Goal: Book appointment/travel/reservation

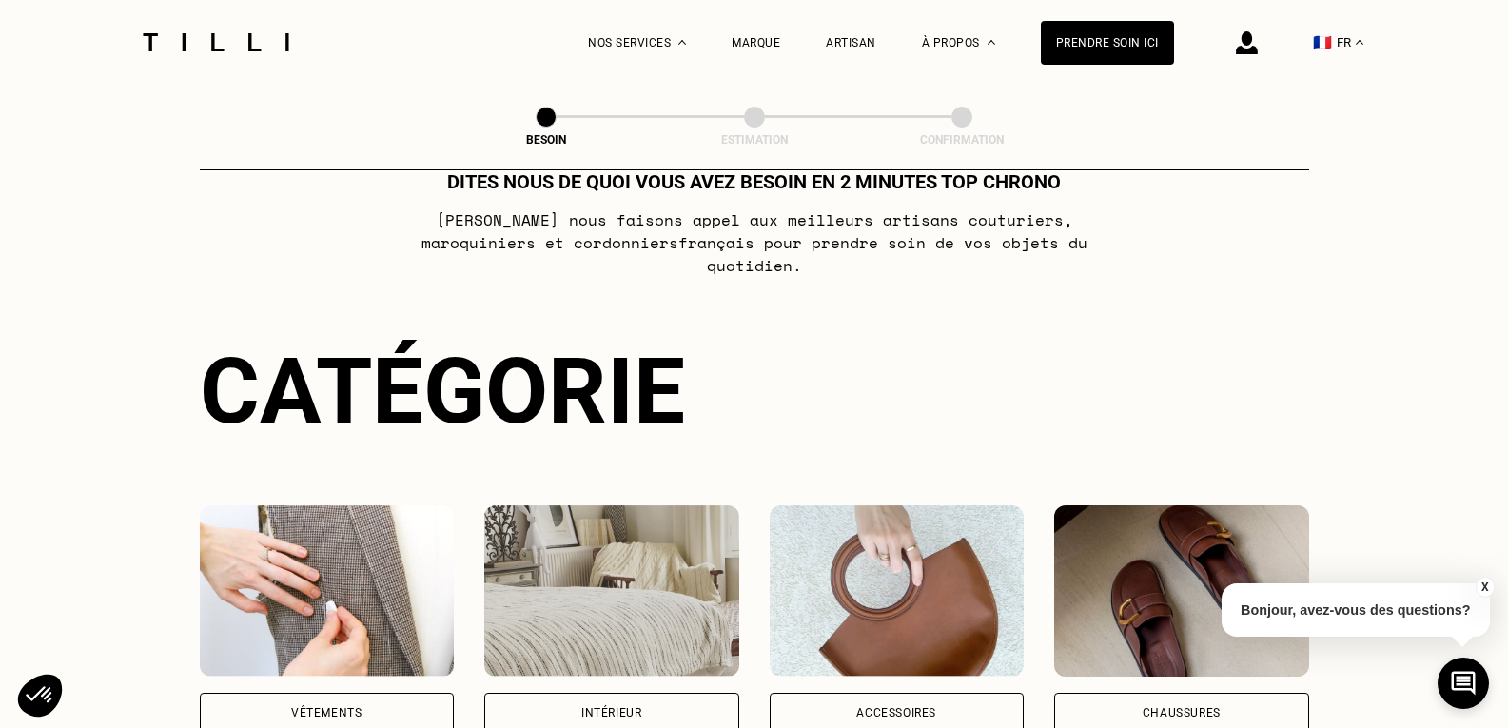
scroll to position [95, 0]
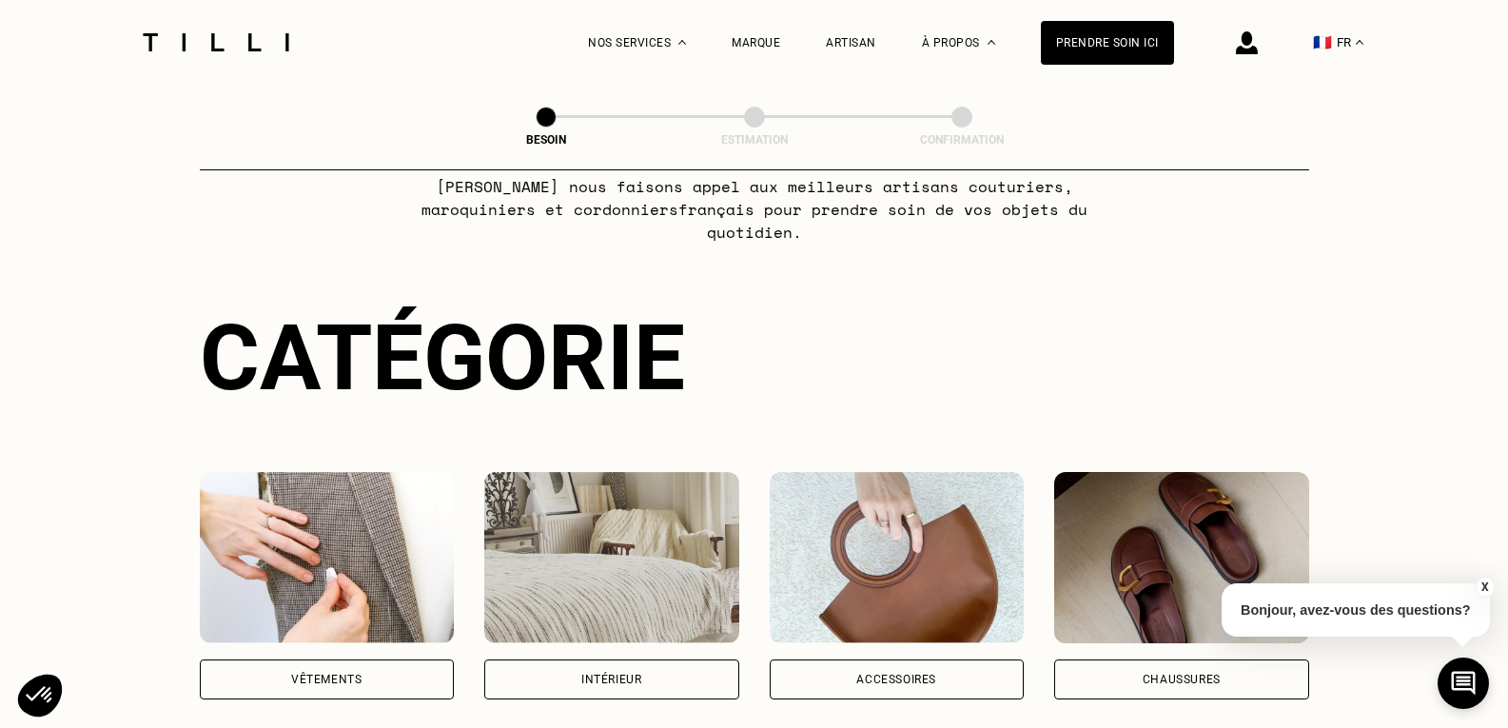
click at [614, 543] on img at bounding box center [611, 557] width 255 height 171
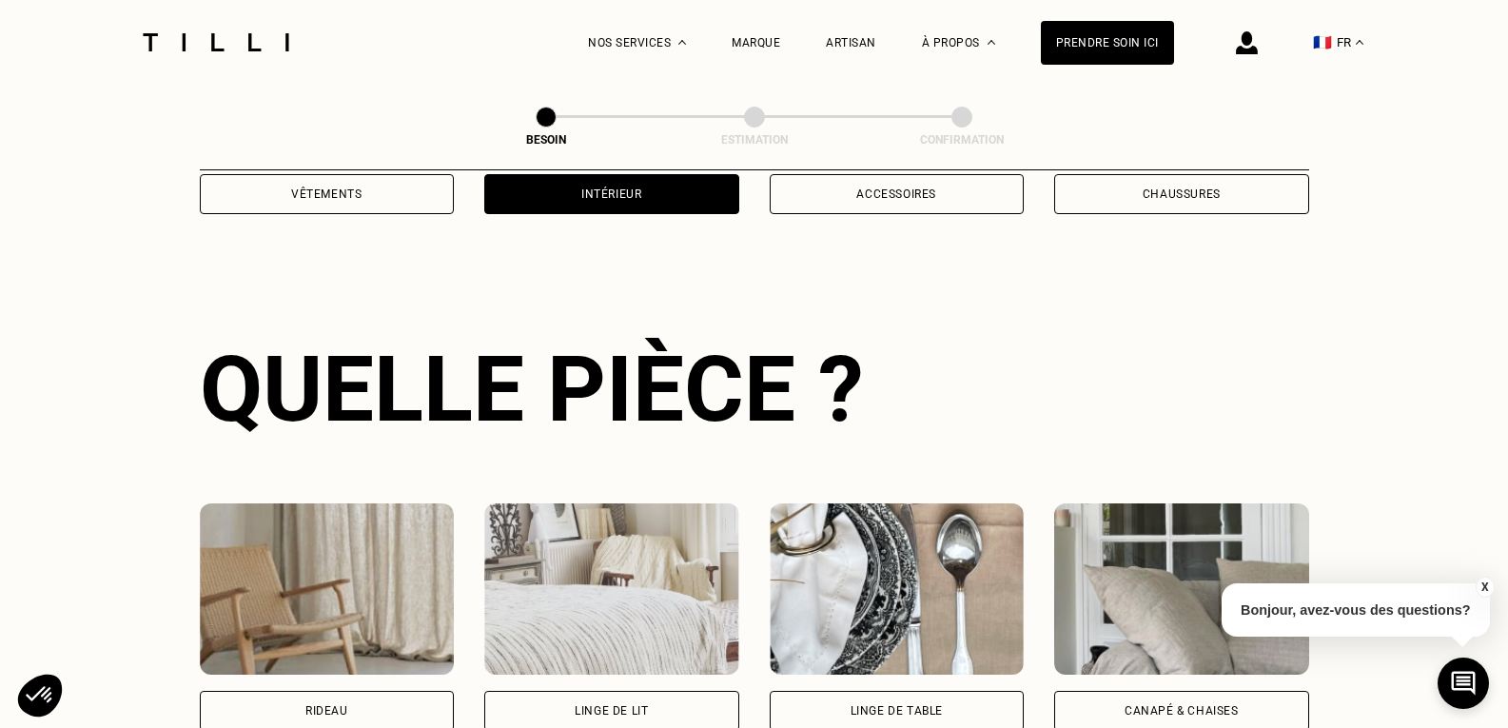
scroll to position [622, 0]
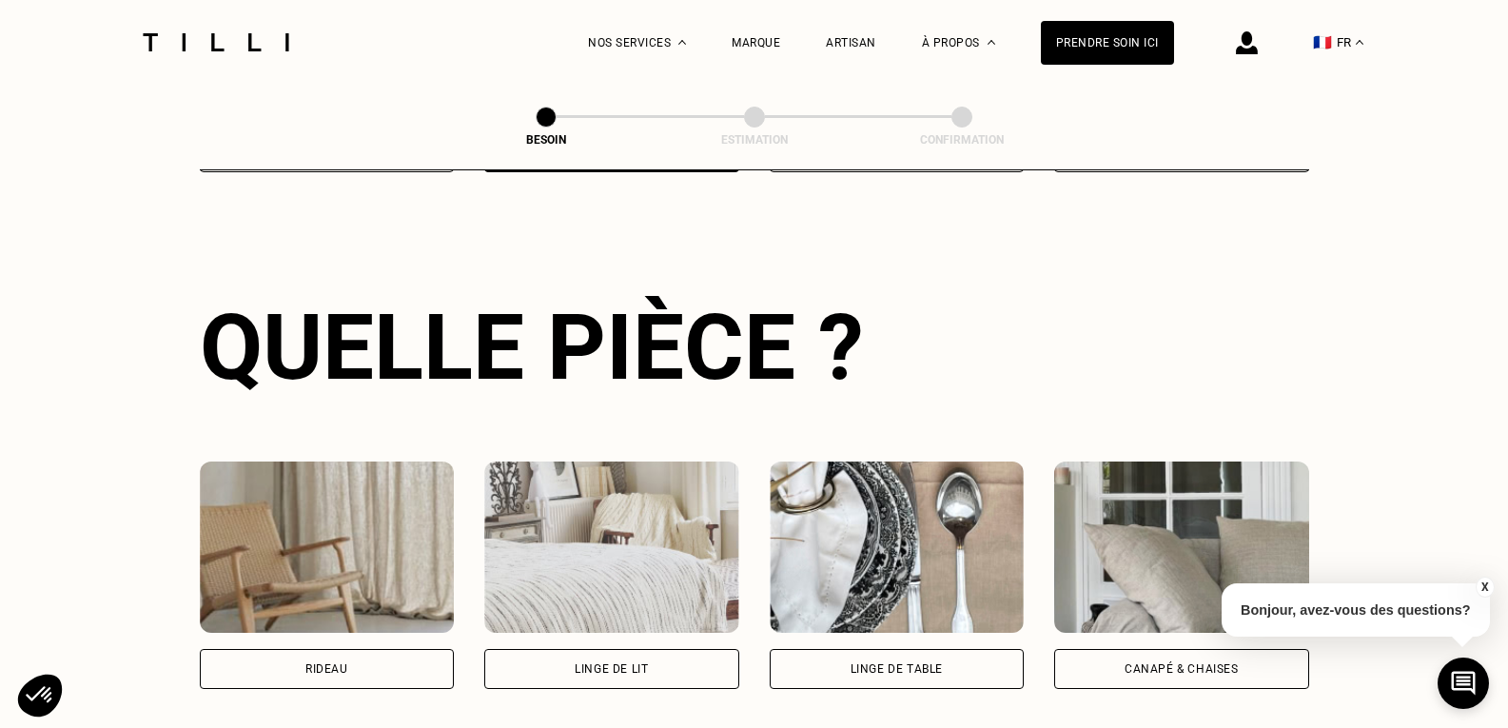
click at [614, 543] on img at bounding box center [611, 547] width 255 height 171
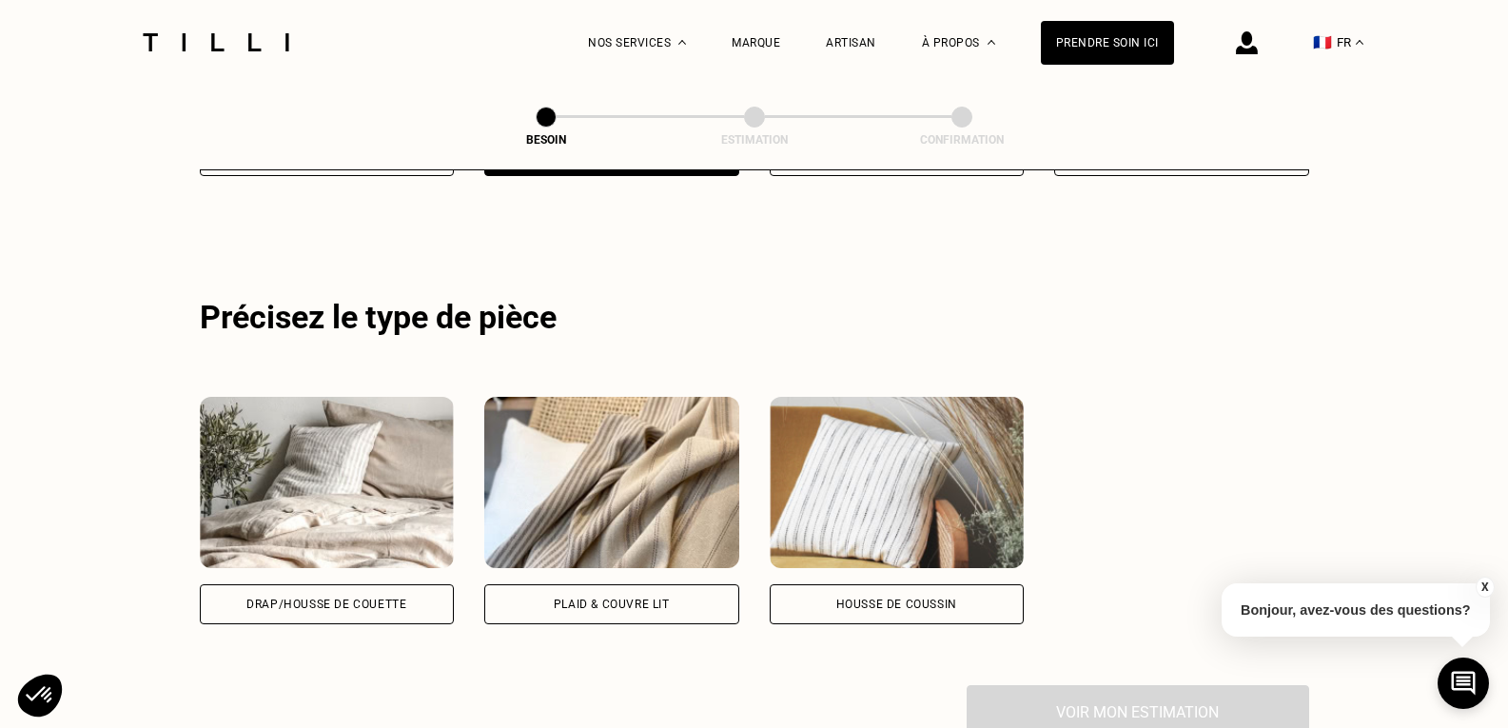
scroll to position [1142, 0]
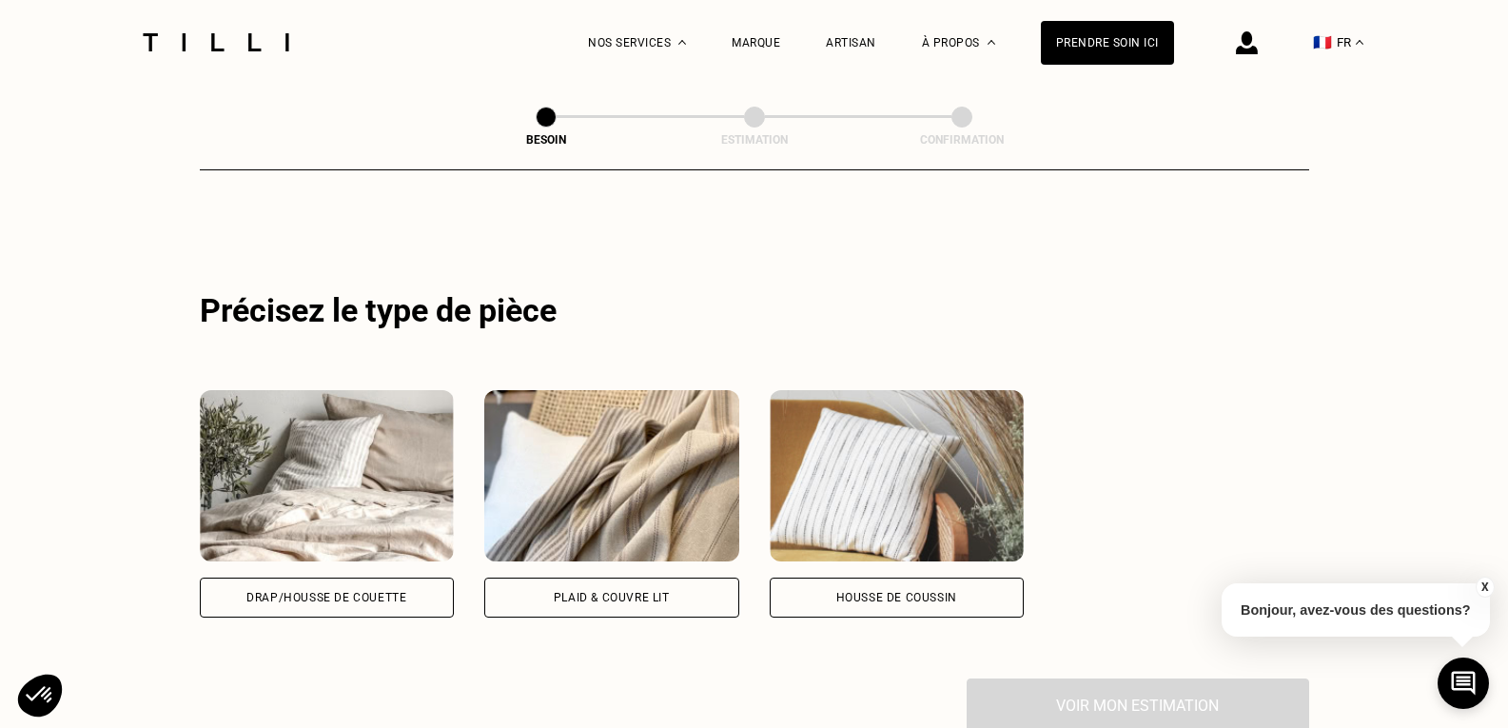
click at [424, 496] on img at bounding box center [327, 475] width 255 height 171
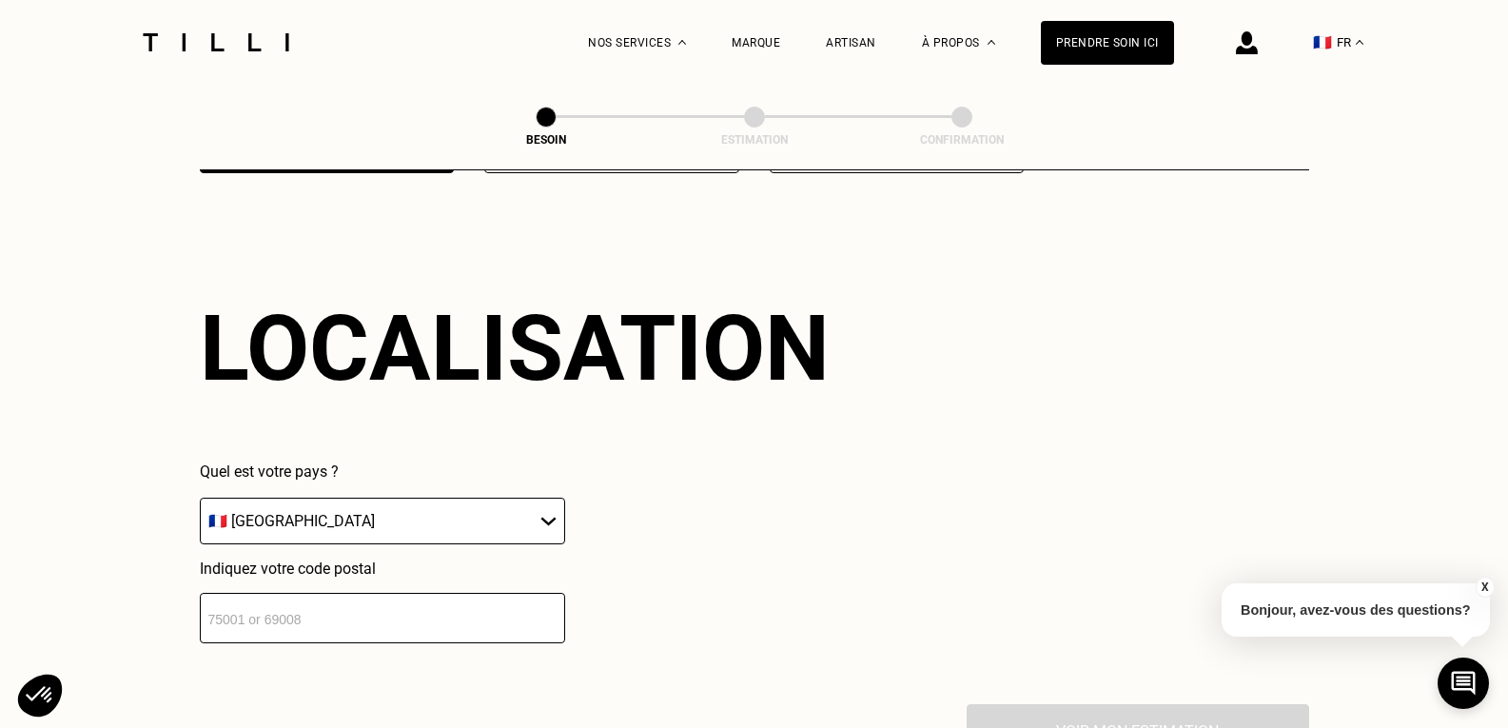
scroll to position [1591, 0]
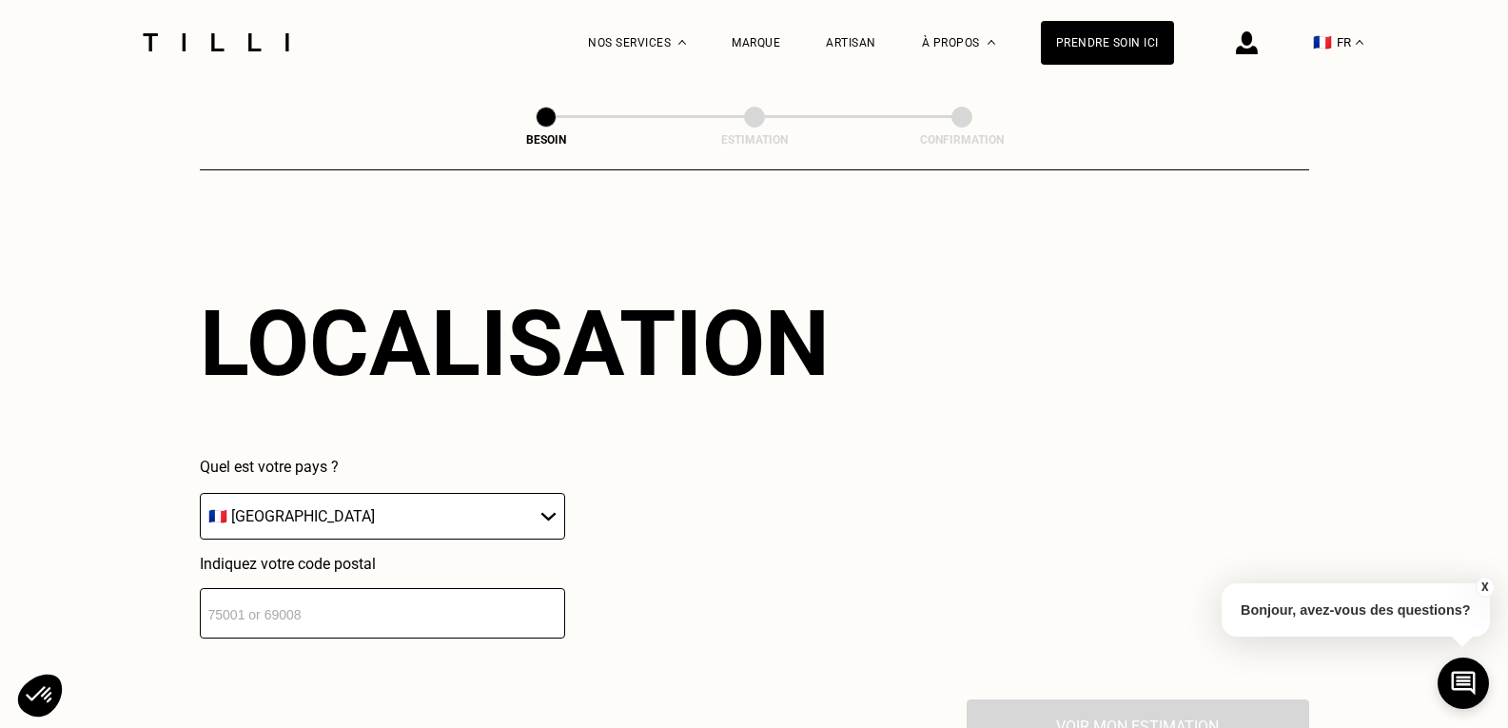
click at [424, 496] on select "🇩🇪 [GEOGRAPHIC_DATA] 🇦🇹 [GEOGRAPHIC_DATA] 🇧🇪 [GEOGRAPHIC_DATA] 🇧🇬 Bulgarie 🇨🇾 C…" at bounding box center [382, 516] width 365 height 47
select select "BE"
click at [200, 493] on select "🇩🇪 [GEOGRAPHIC_DATA] 🇦🇹 [GEOGRAPHIC_DATA] 🇧🇪 [GEOGRAPHIC_DATA] 🇧🇬 Bulgarie 🇨🇾 C…" at bounding box center [382, 516] width 365 height 47
click at [398, 610] on input "number" at bounding box center [382, 613] width 365 height 50
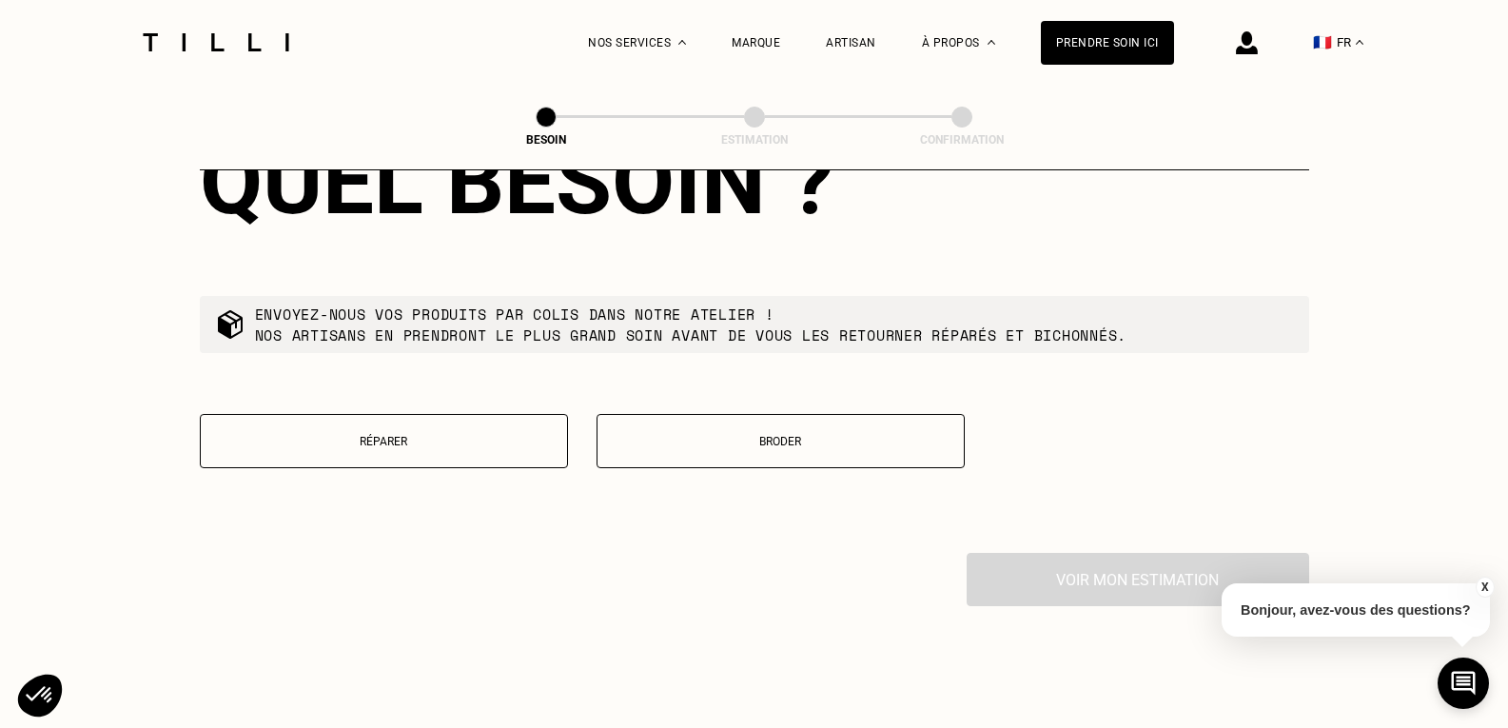
scroll to position [2254, 0]
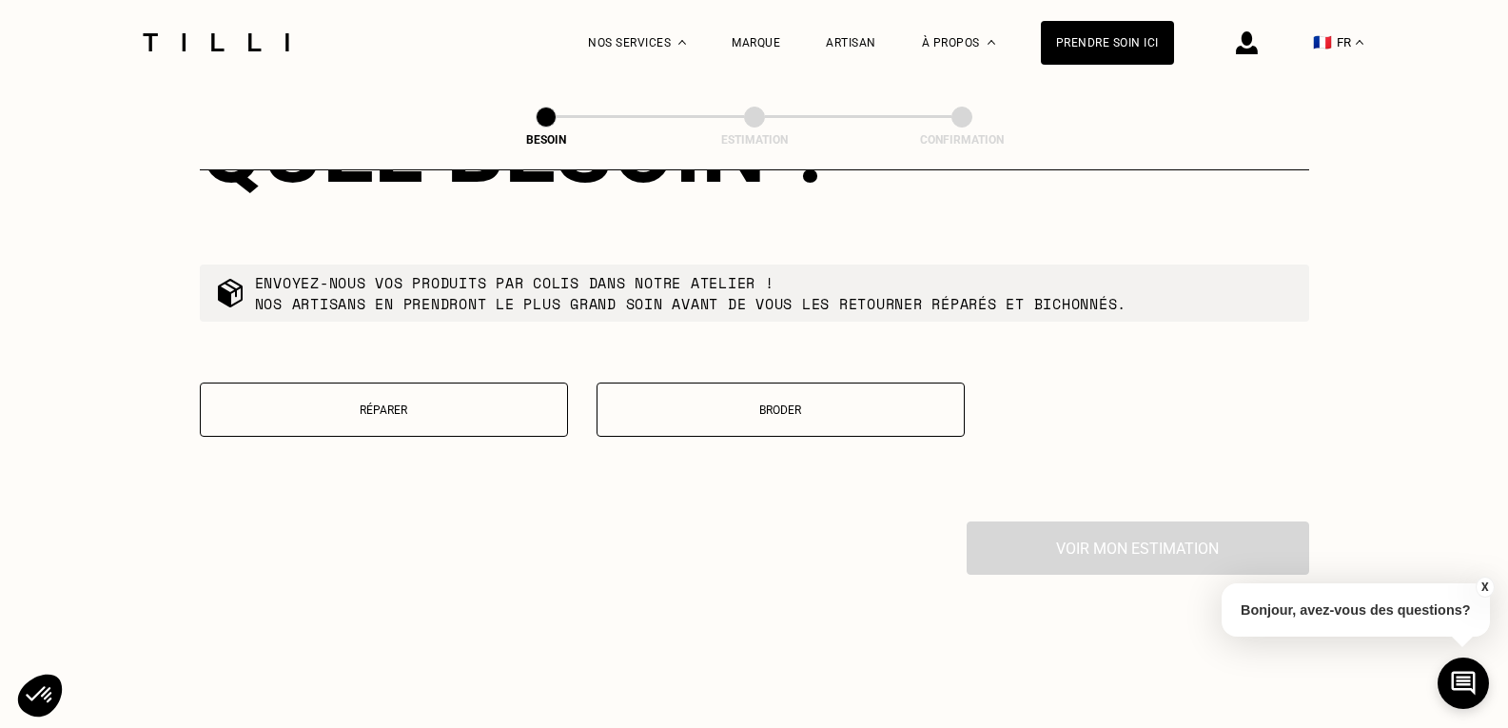
type input "1850"
click at [417, 404] on p "Réparer" at bounding box center [383, 410] width 347 height 13
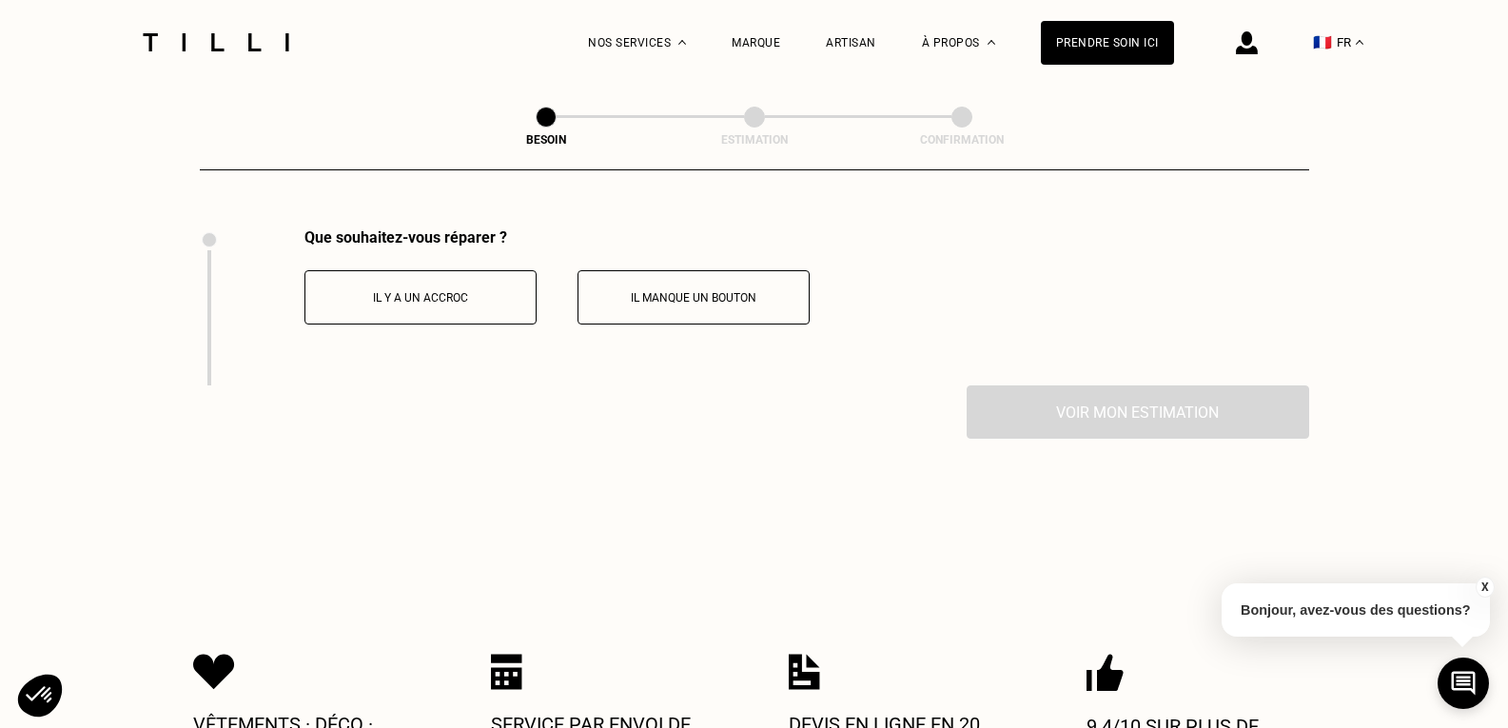
scroll to position [2552, 0]
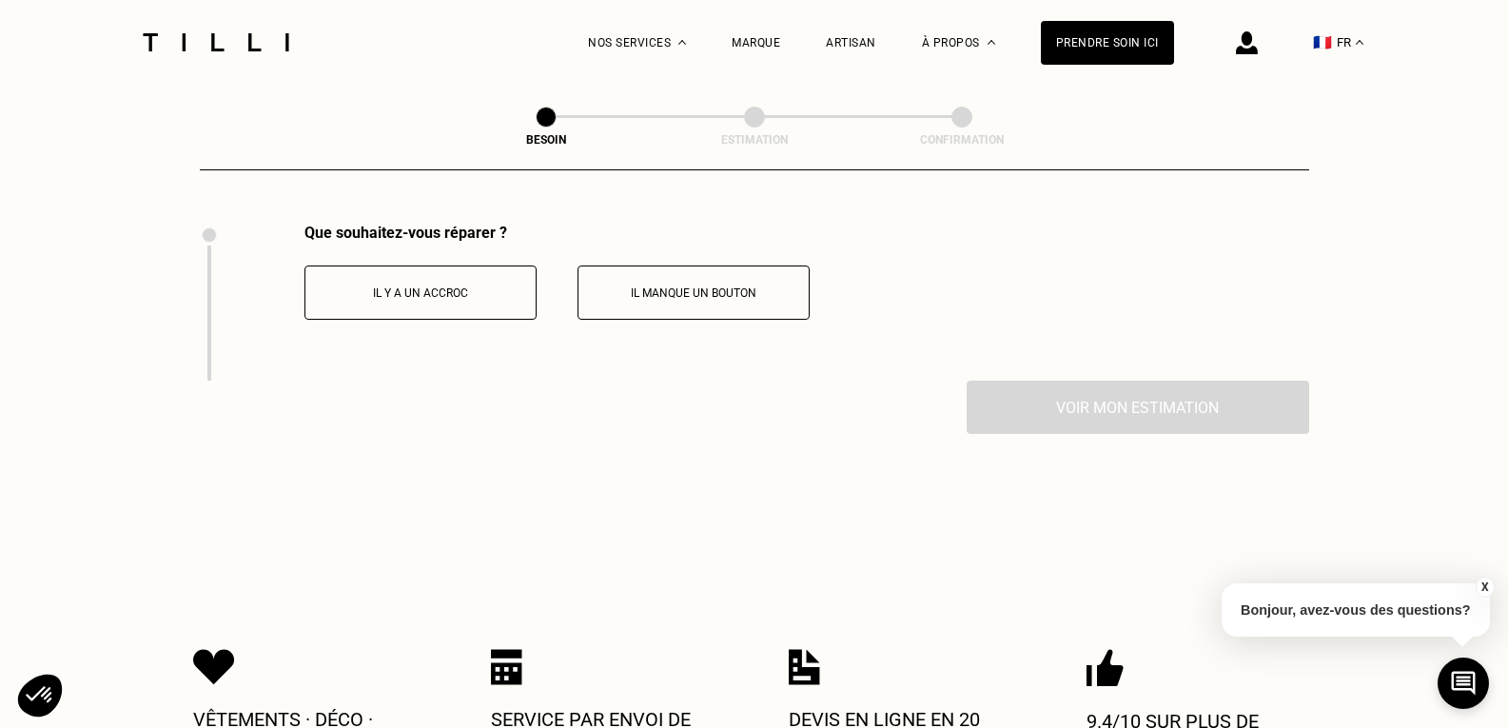
click at [485, 286] on p "Il y a un accroc" at bounding box center [420, 292] width 211 height 13
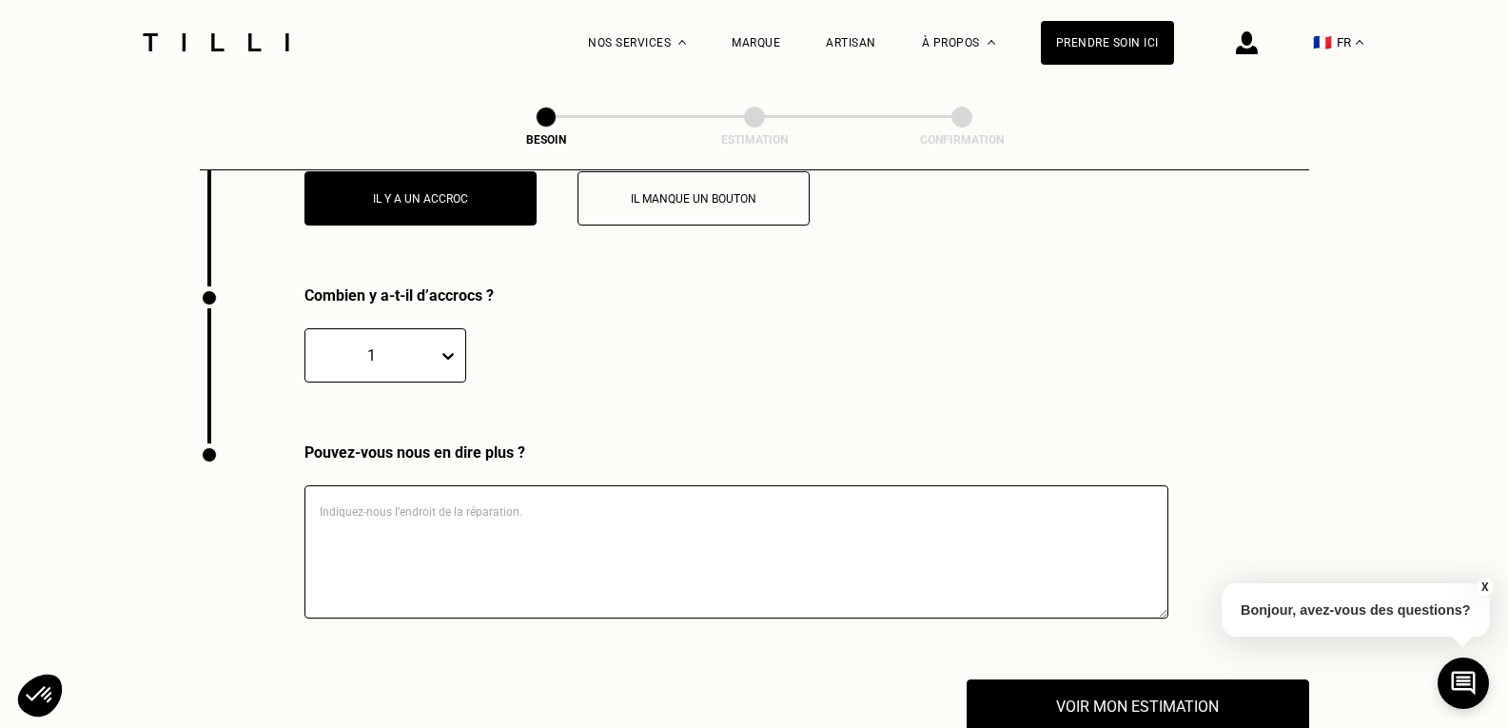
scroll to position [2648, 0]
click at [439, 355] on div at bounding box center [452, 355] width 27 height 34
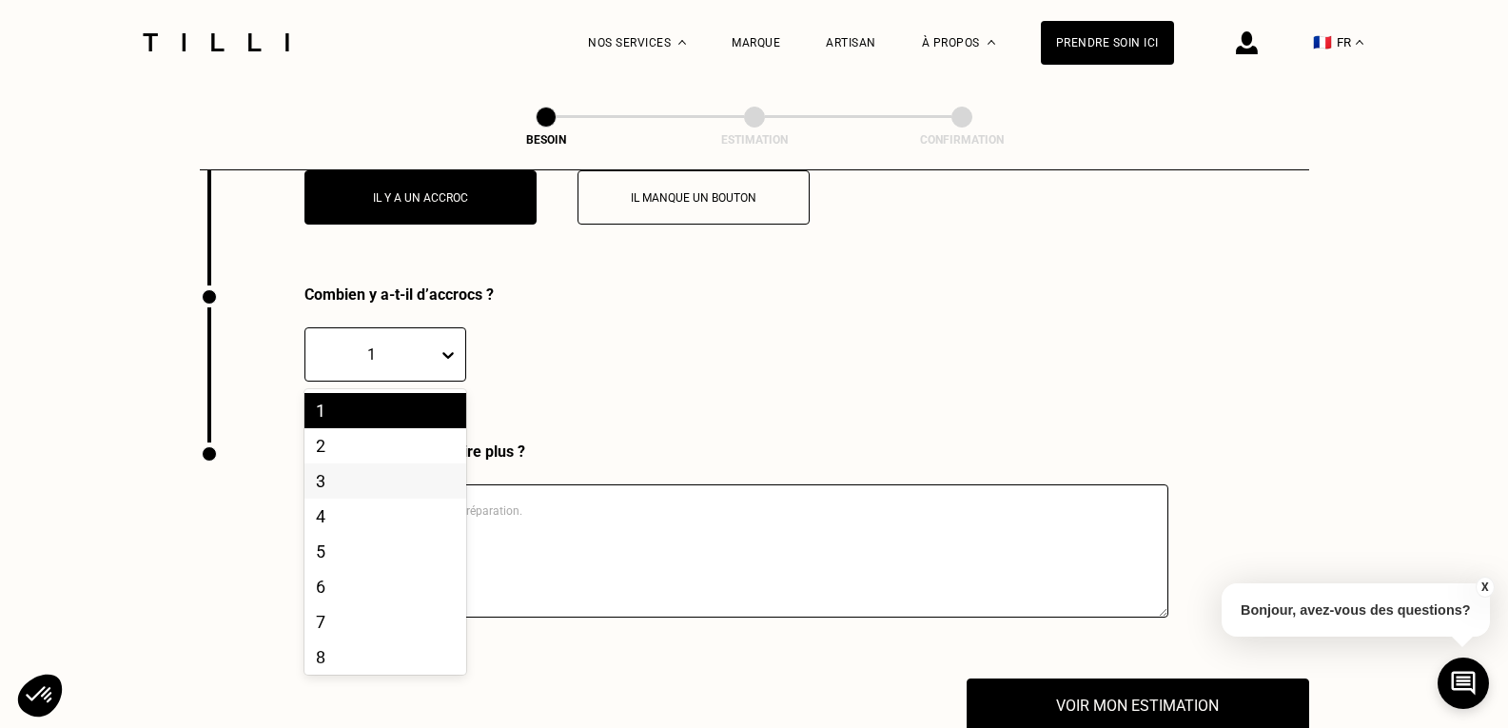
click at [379, 463] on div "3" at bounding box center [386, 480] width 162 height 35
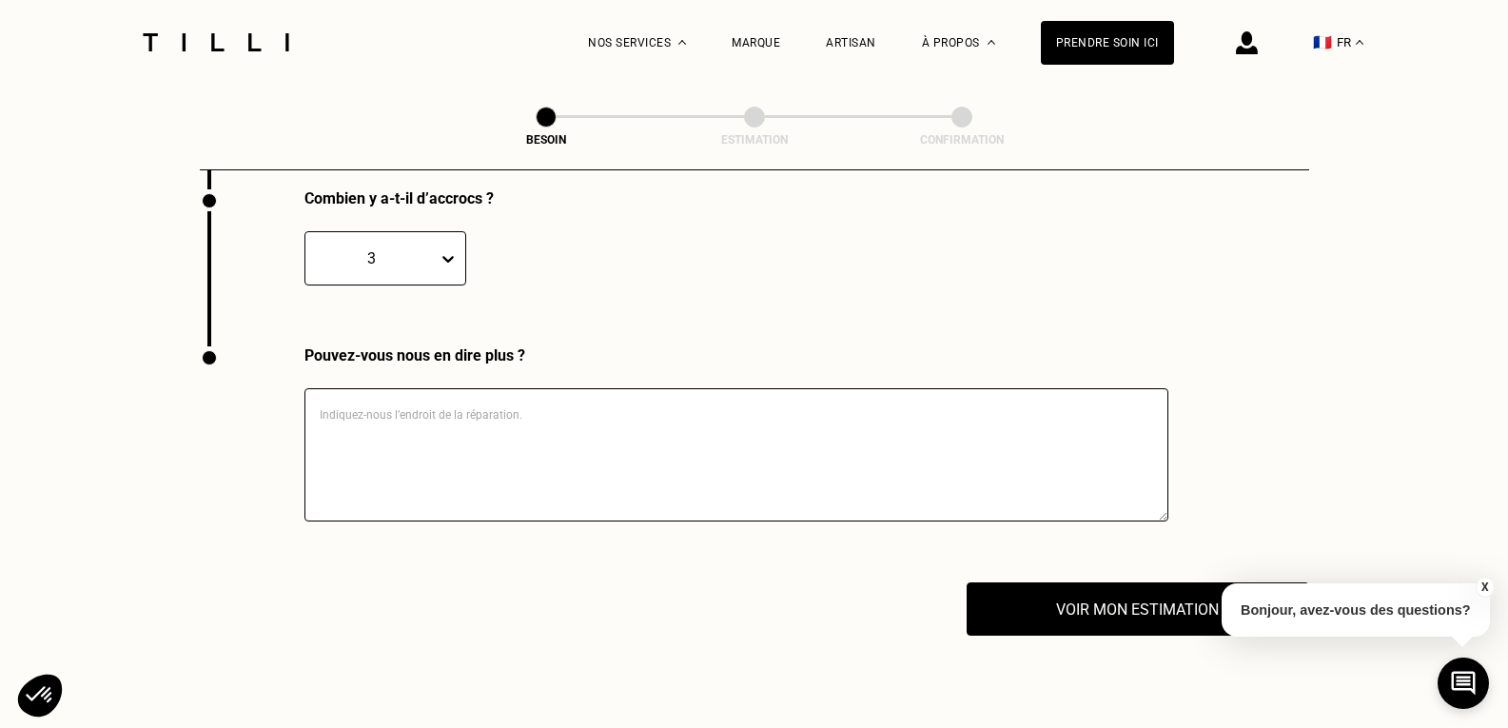
scroll to position [2743, 0]
click at [412, 232] on div "3" at bounding box center [386, 259] width 162 height 54
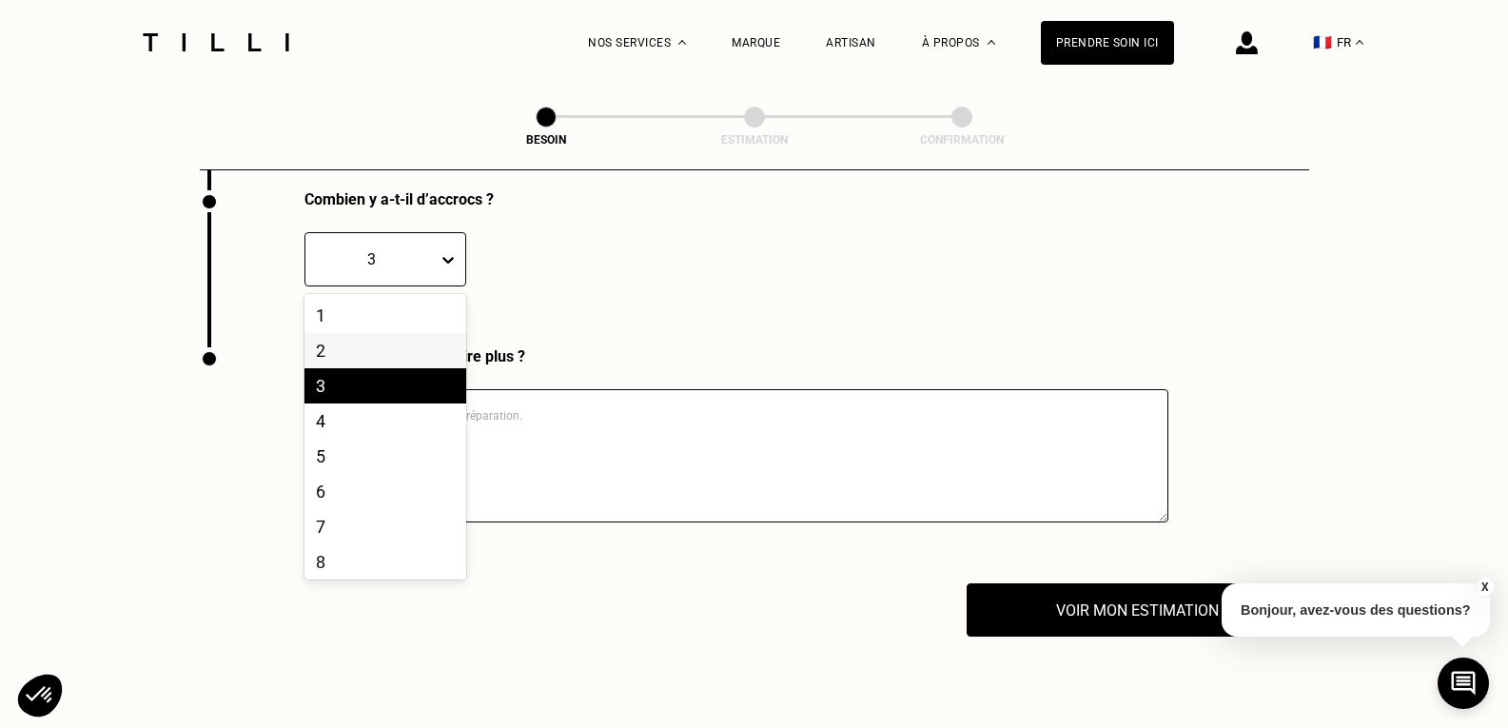
click at [374, 345] on div "2" at bounding box center [386, 350] width 162 height 35
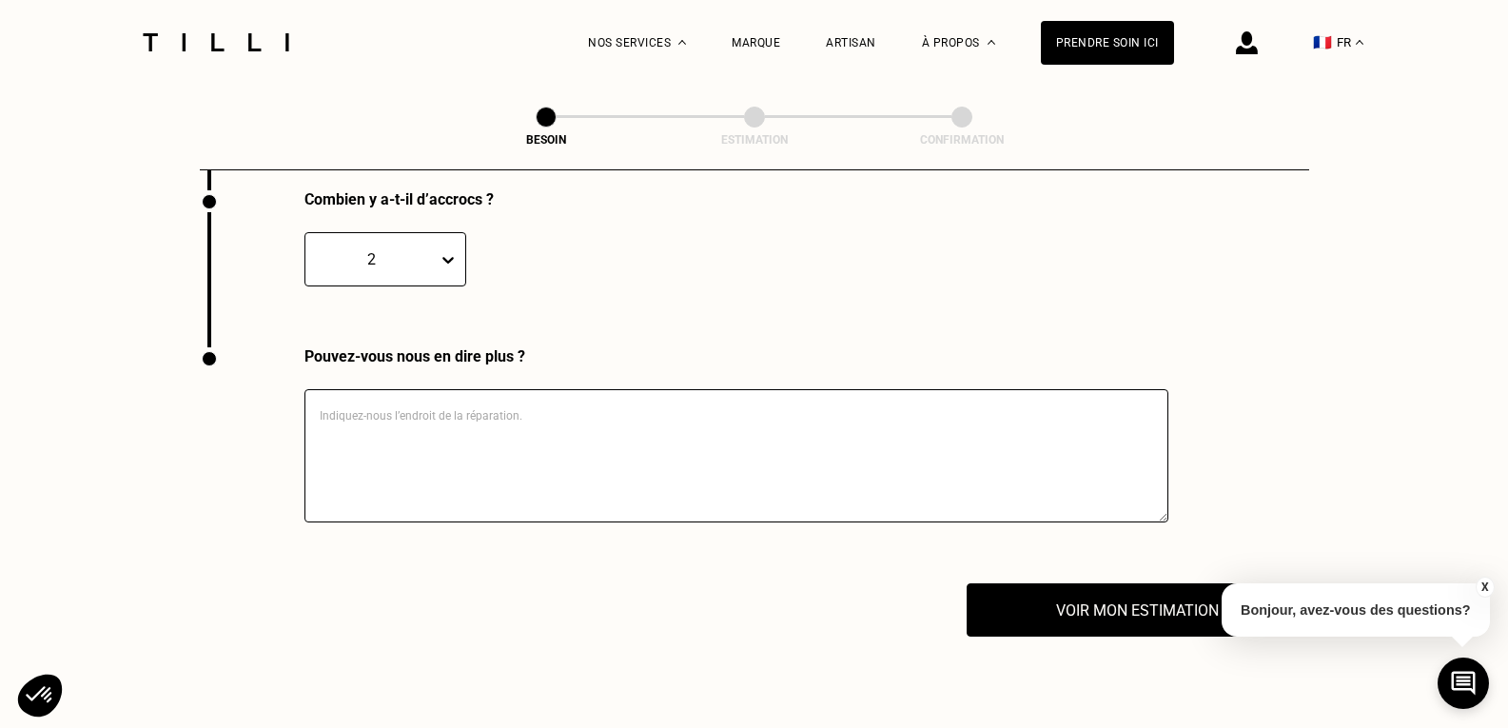
click at [405, 389] on textarea at bounding box center [737, 455] width 864 height 133
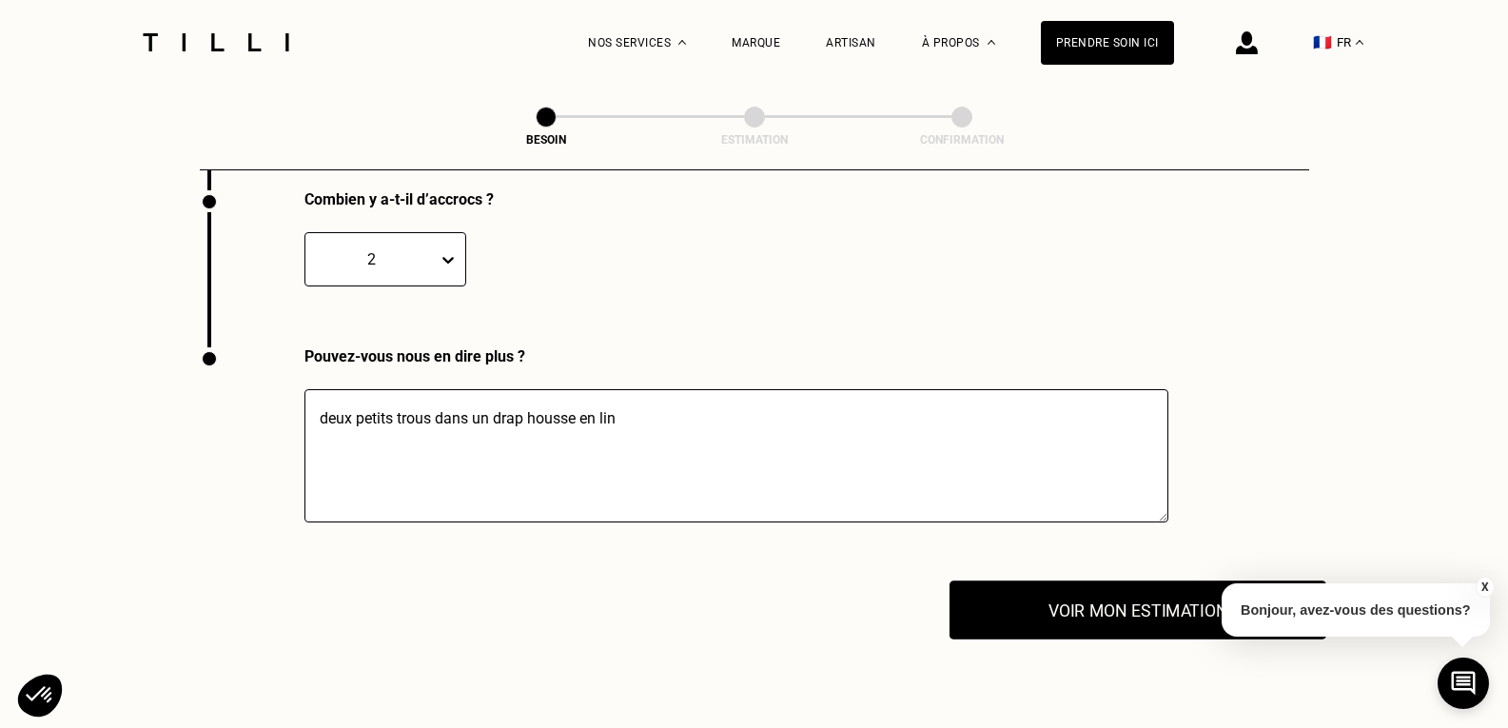
type textarea "deux petits trous dans un drap housse en lin"
click at [1133, 610] on button "Voir mon estimation" at bounding box center [1138, 610] width 377 height 59
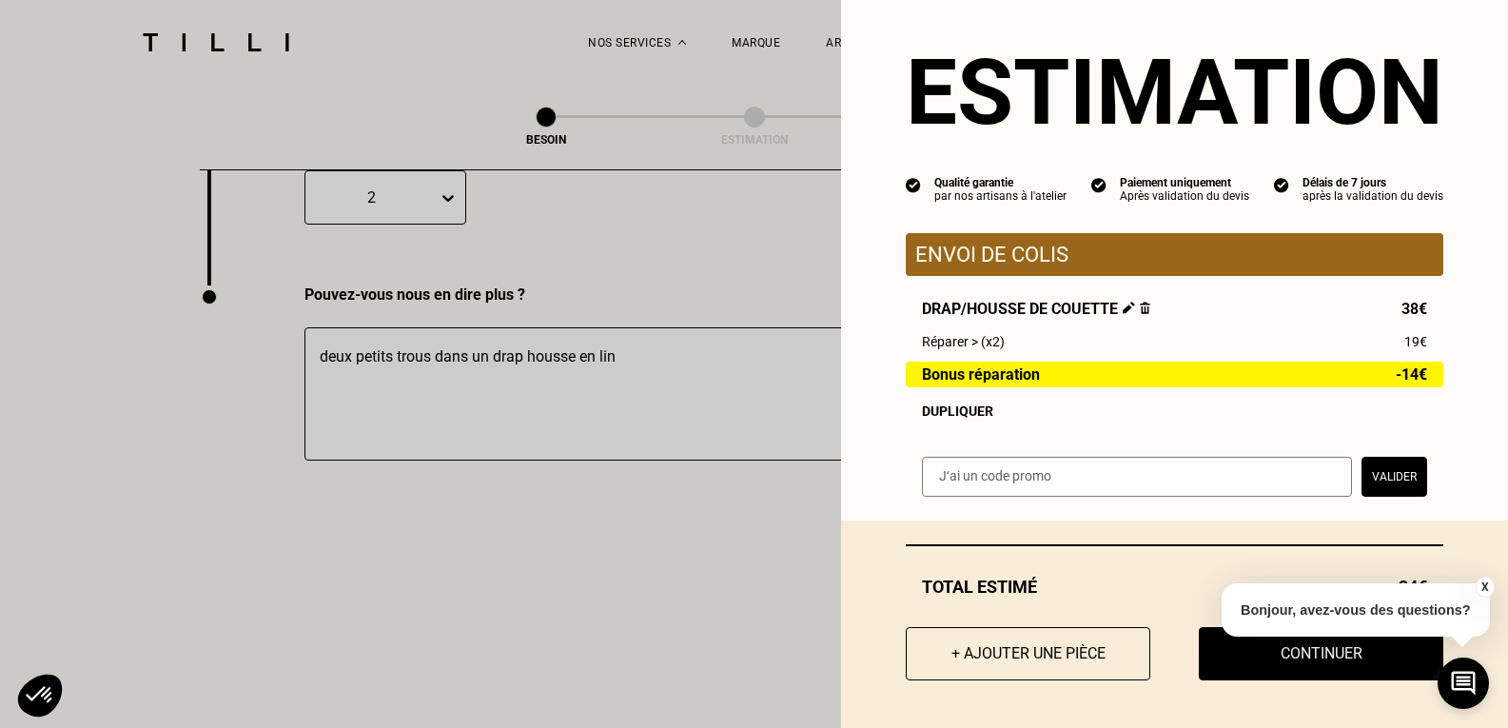
scroll to position [2838, 0]
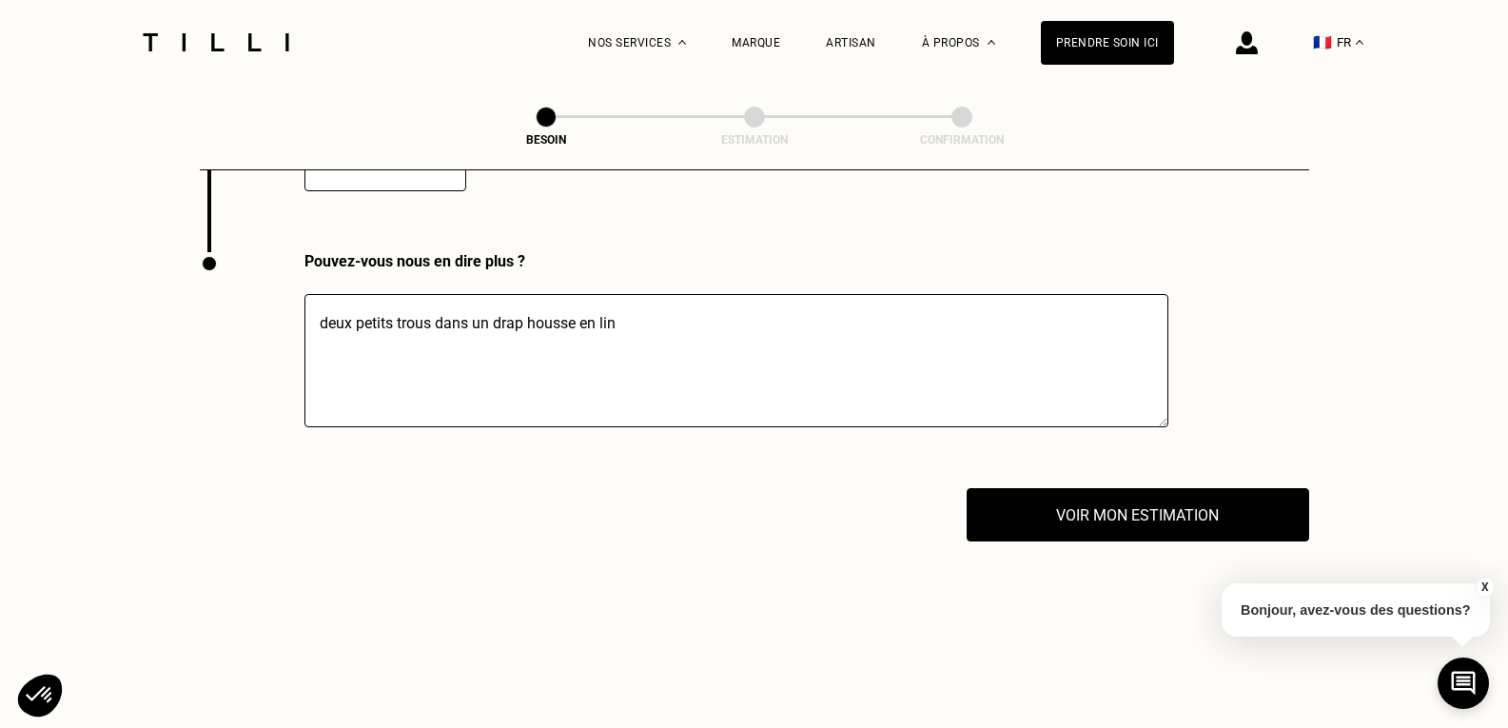
click at [1481, 584] on button "X" at bounding box center [1484, 587] width 19 height 21
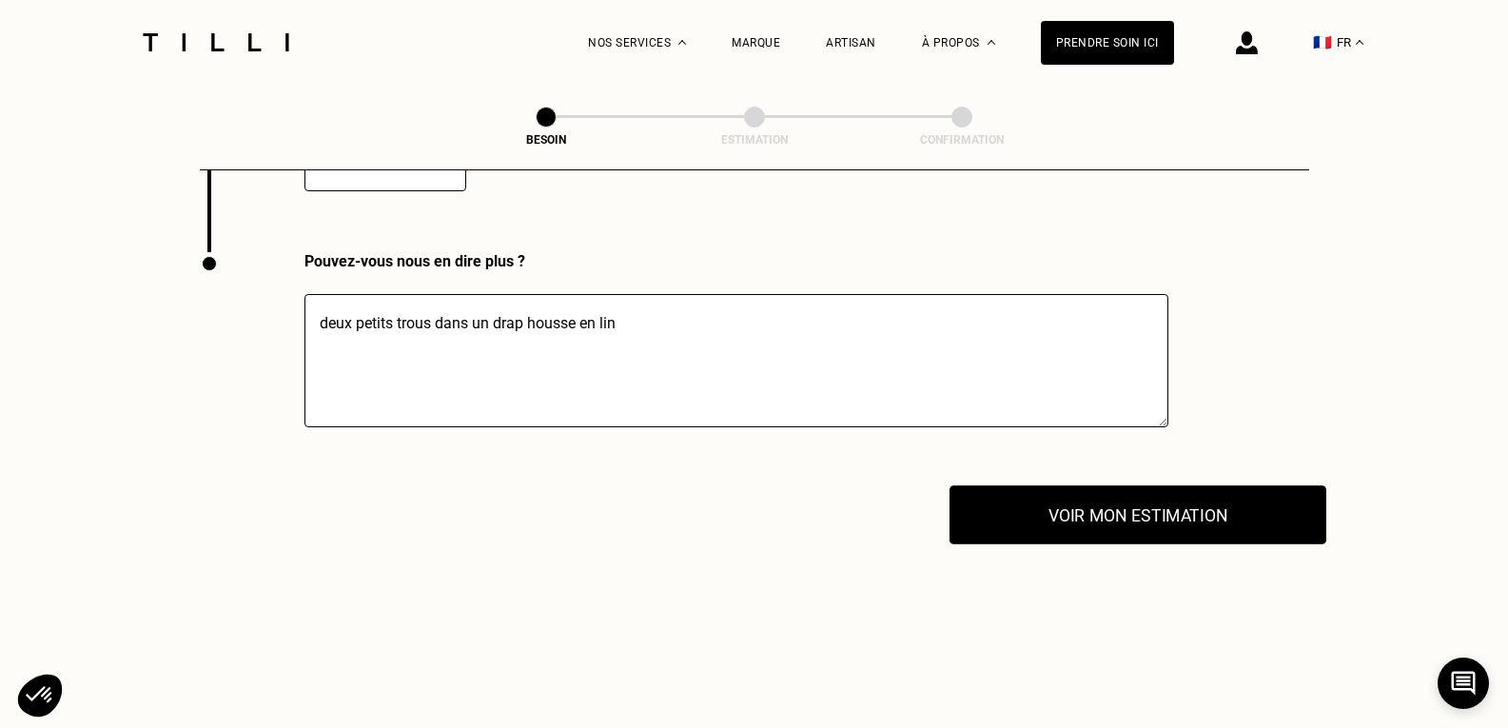
click at [1134, 500] on button "Voir mon estimation" at bounding box center [1138, 514] width 377 height 59
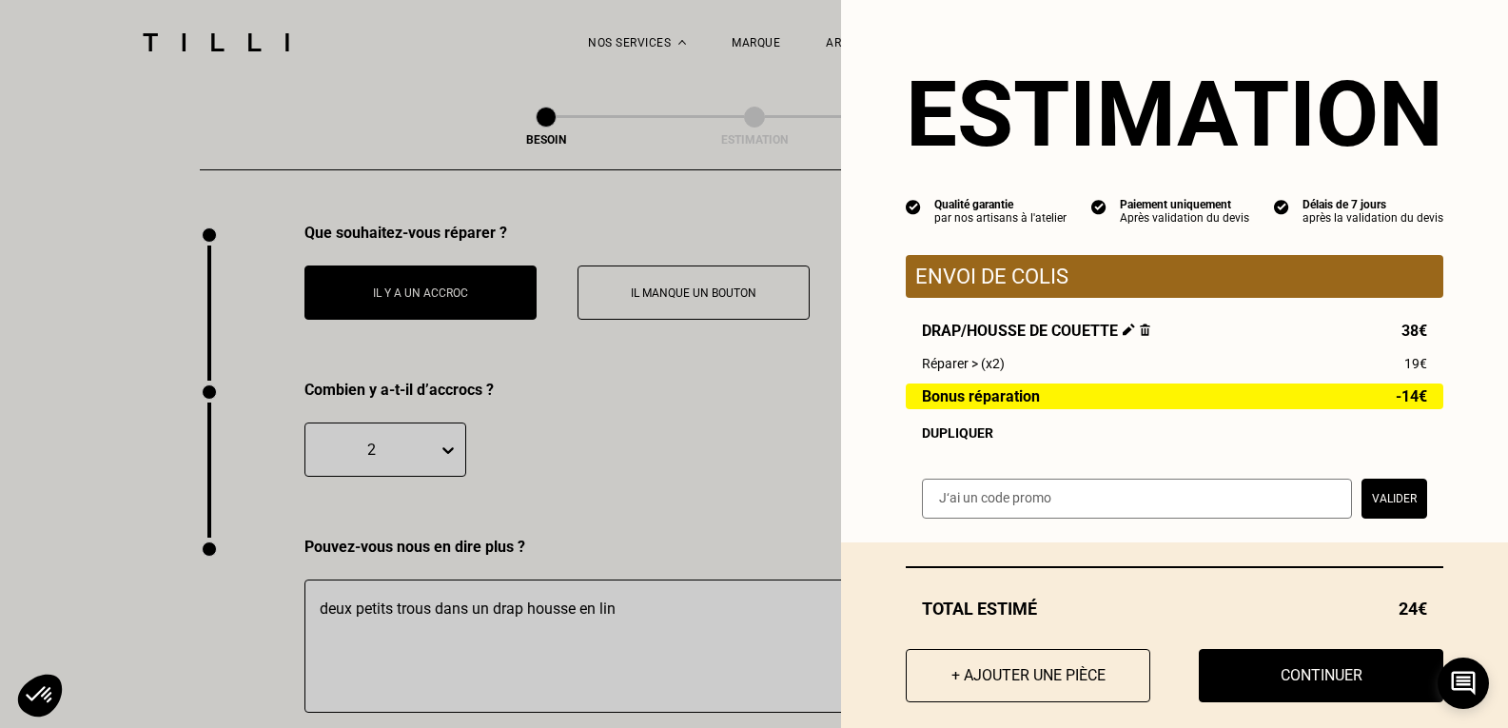
scroll to position [30, 0]
